Goal: Information Seeking & Learning: Learn about a topic

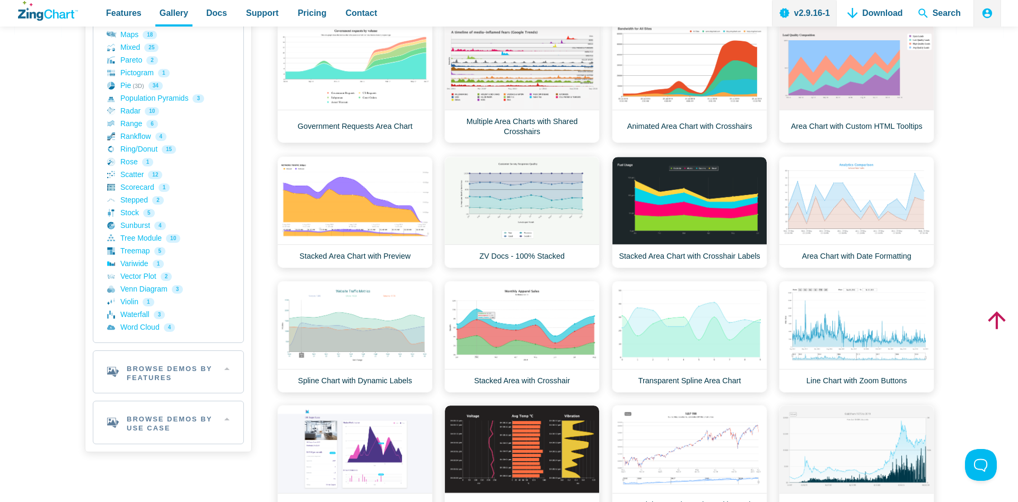
scroll to position [433, 0]
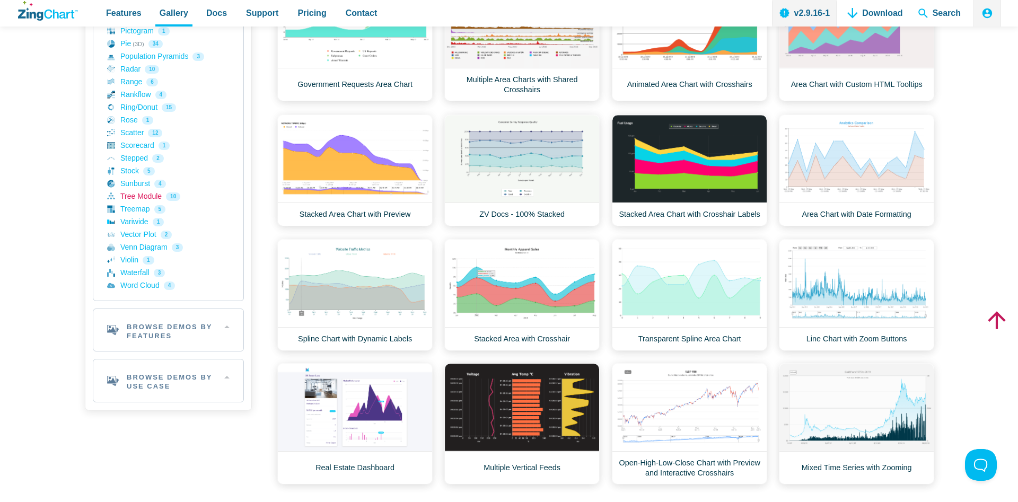
click at [139, 196] on link "Tree Module 10" at bounding box center [168, 196] width 122 height 13
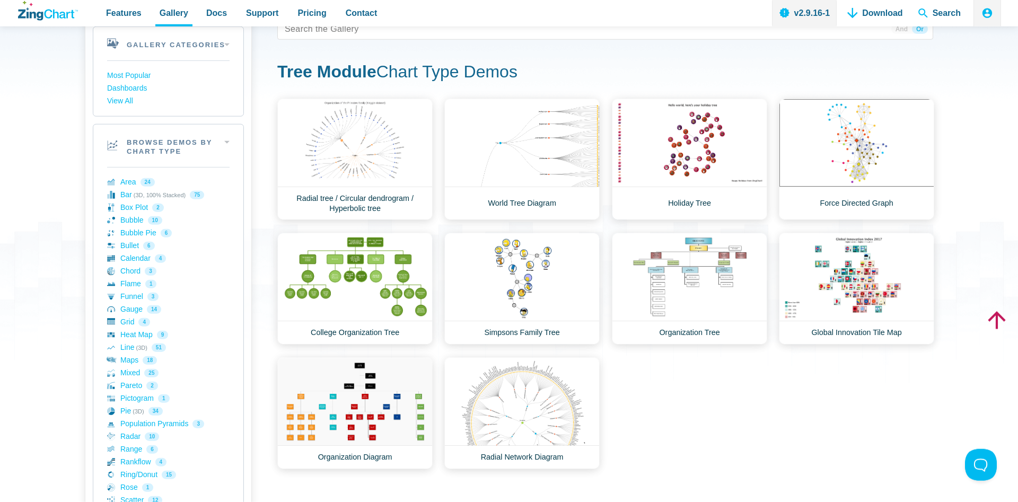
scroll to position [108, 0]
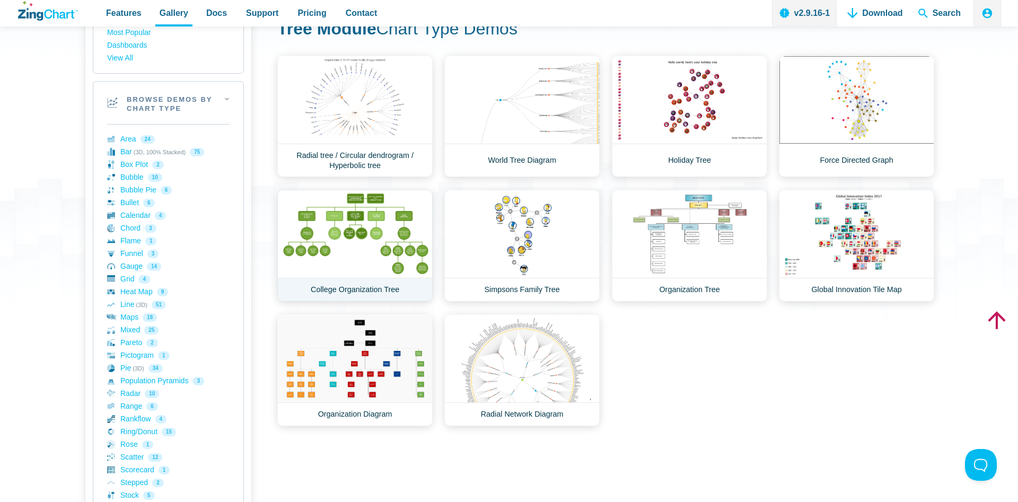
click at [378, 227] on link "College Organization Tree" at bounding box center [354, 246] width 155 height 112
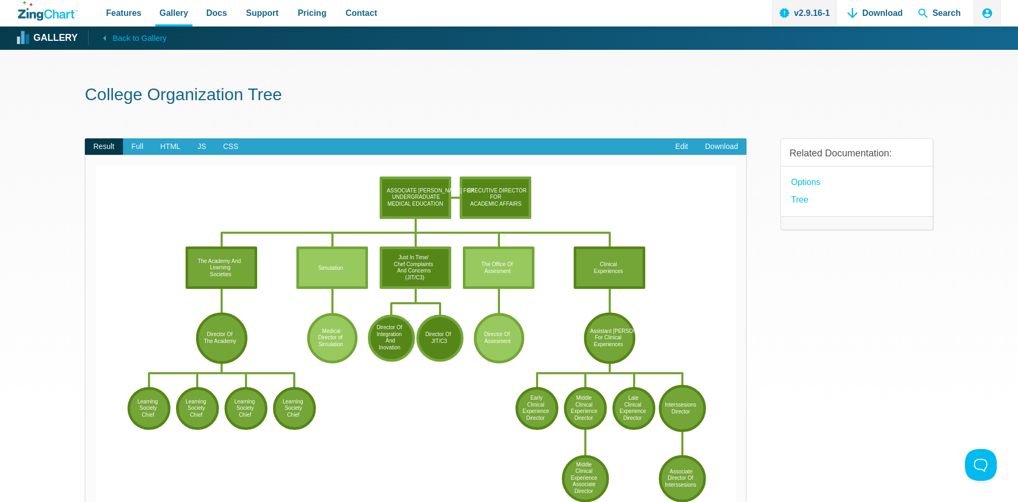
drag, startPoint x: 417, startPoint y: 261, endPoint x: 417, endPoint y: 283, distance: 21.7
click at [96, 502] on area "Just In Time/<br>Chef Complaints<br>And Concerns<br>(JIT/C3)" at bounding box center [96, 511] width 0 height 0
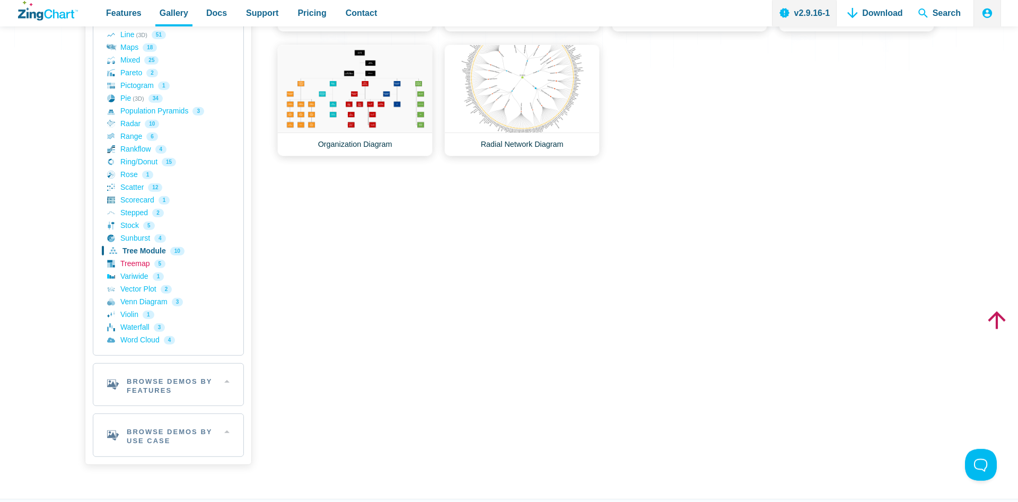
click at [128, 260] on link "Treemap 5" at bounding box center [168, 264] width 122 height 13
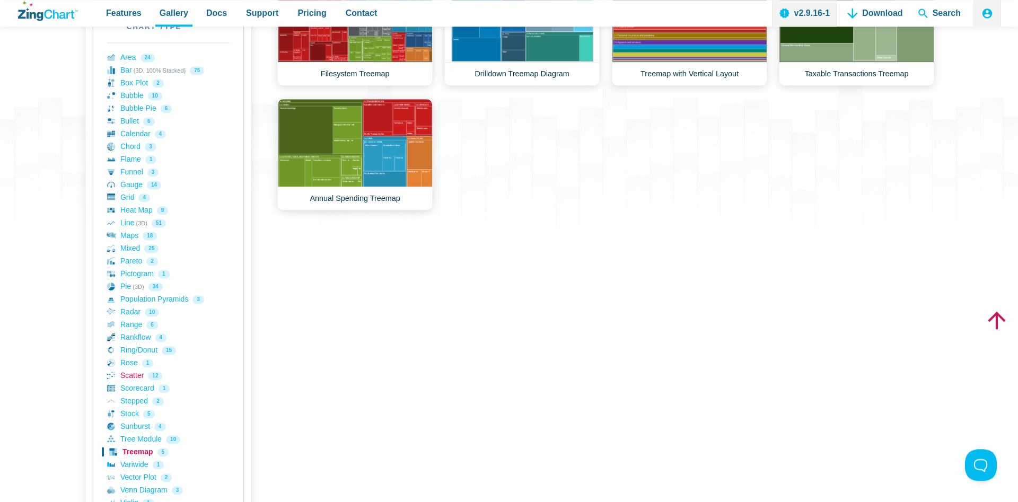
scroll to position [162, 0]
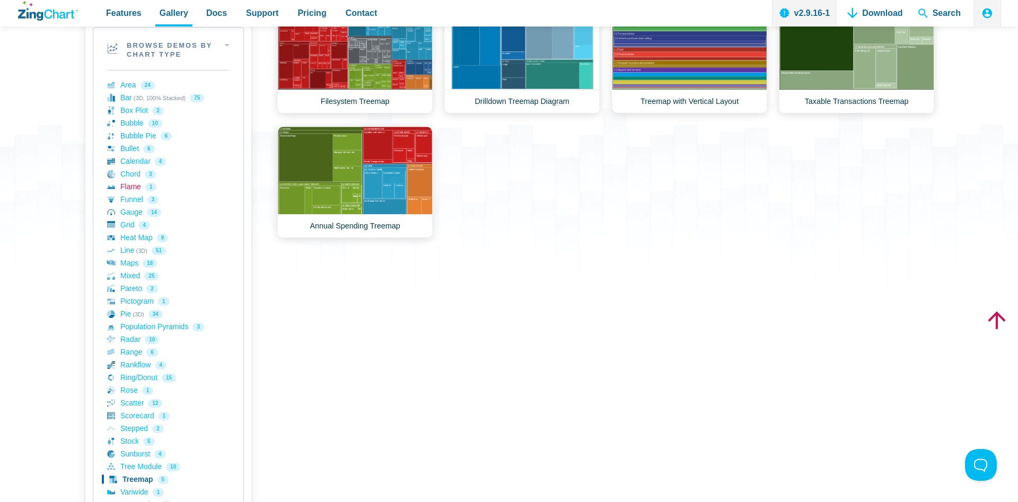
click at [134, 189] on link "Flame 1" at bounding box center [168, 187] width 122 height 13
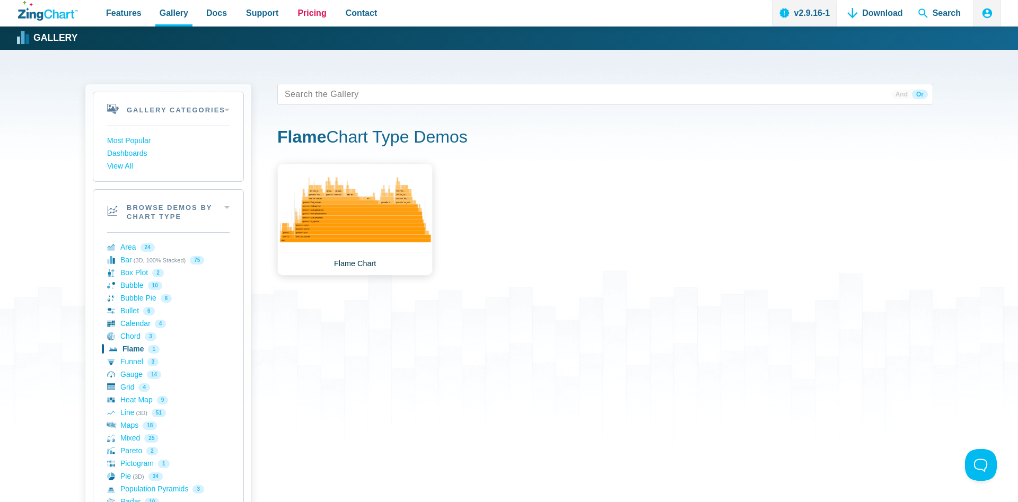
click at [306, 10] on span "Pricing" at bounding box center [311, 13] width 29 height 14
